Goal: Task Accomplishment & Management: Complete application form

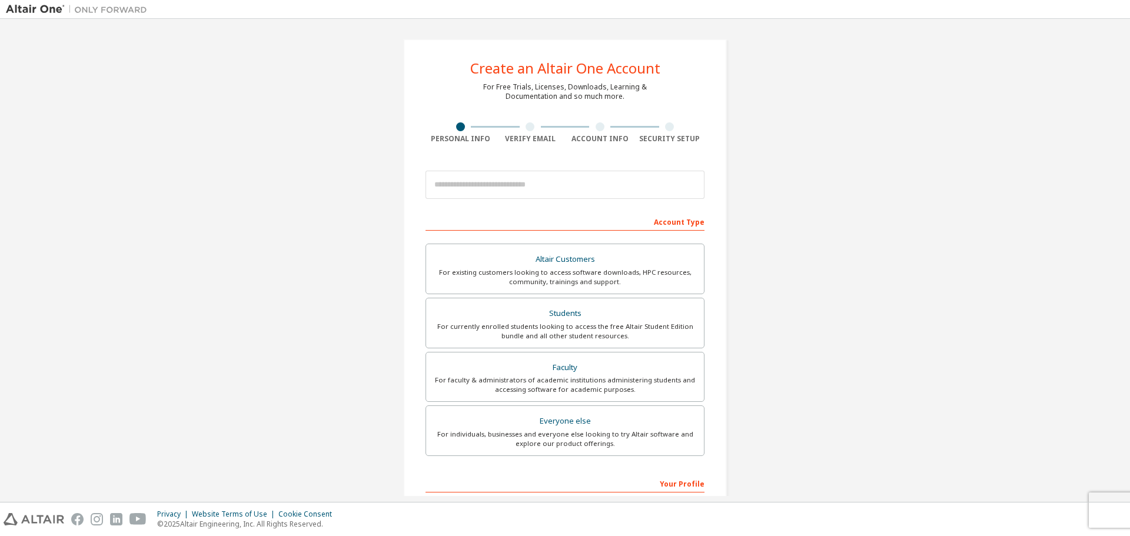
click at [36, 13] on img at bounding box center [79, 10] width 147 height 12
click at [463, 180] on input "email" at bounding box center [565, 185] width 279 height 28
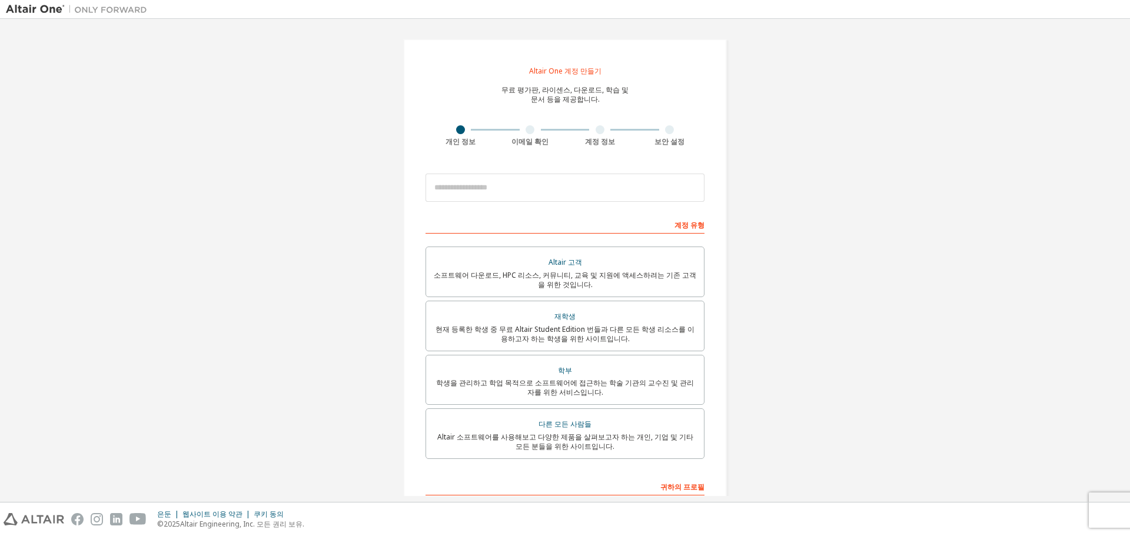
click at [784, 255] on div "Altair One 계정 만들기 무료 평가판, 라이센스, 다운로드, 학습 및 문서 등을 제공합니다. 개인 정보 이메일 확인 계정 정보 보안 설…" at bounding box center [565, 338] width 1119 height 626
